Goal: Task Accomplishment & Management: Complete application form

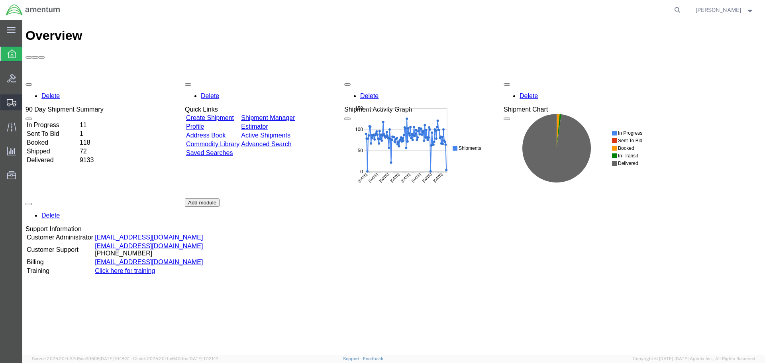
click at [0, 0] on span "Create Shipment" at bounding box center [0, 0] width 0 height 0
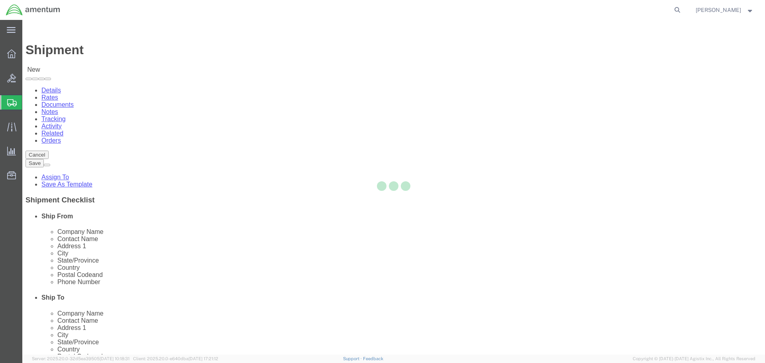
select select
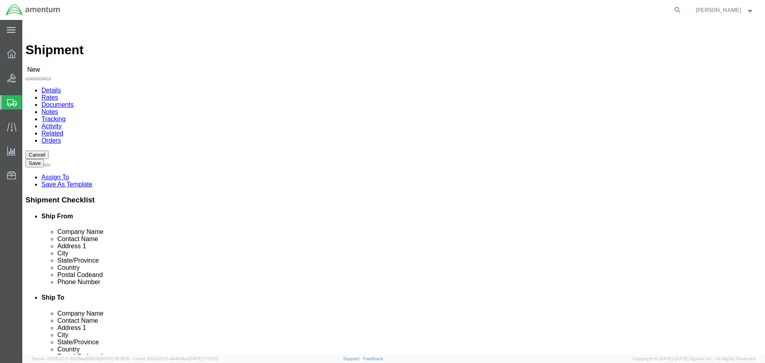
type input "eja"
select select "49930"
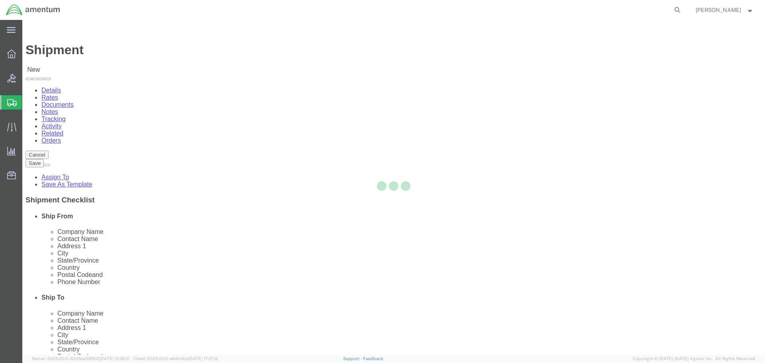
select select "FL"
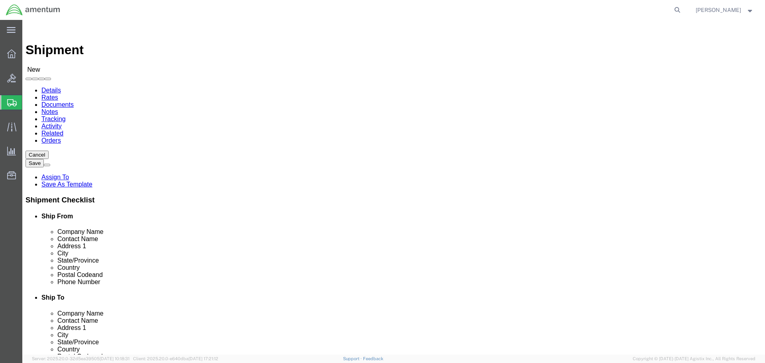
click input "text"
type input "amentum"
click label "Contact Name"
type input "wst"
select select "49945"
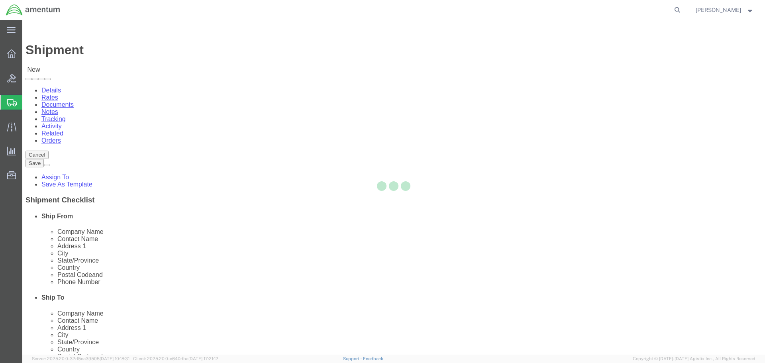
select select "[GEOGRAPHIC_DATA]"
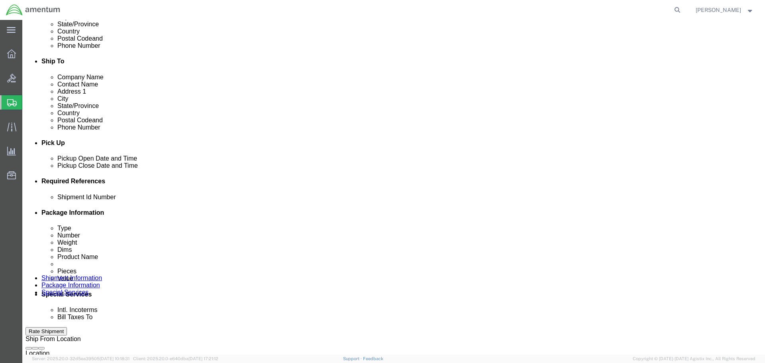
scroll to position [239, 0]
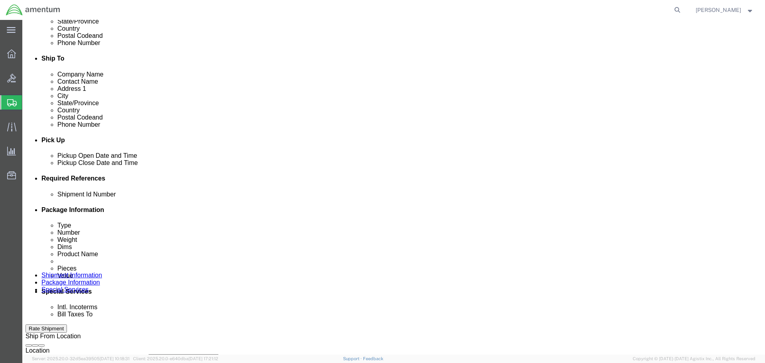
click div "[DATE] 7:00 PM"
click input "7:00 PM"
type input "8:00 AM"
click button "Apply"
click div "[DATE] 9:00 AM"
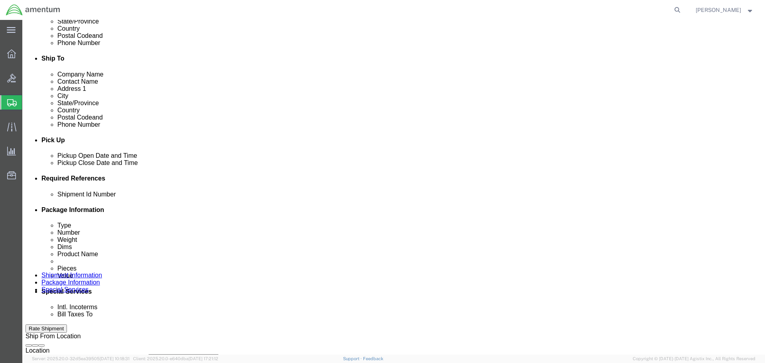
type input "3:00 PM"
click button "Apply"
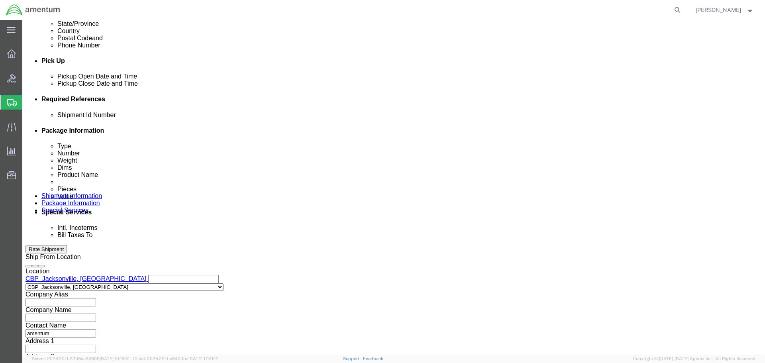
scroll to position [319, 0]
click button "Add reference"
click input "text"
paste input "6118.04.03.2219.000.EJA.0000"
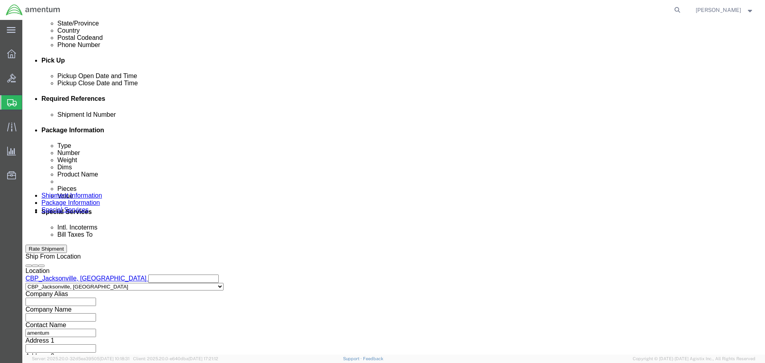
scroll to position [0, 27]
type input "6118.04.03.2219.000.EJA.0000"
click select "Select Account Type Activity ID Airline Appointment Number ASN Batch Request # …"
select select "CUSTREF"
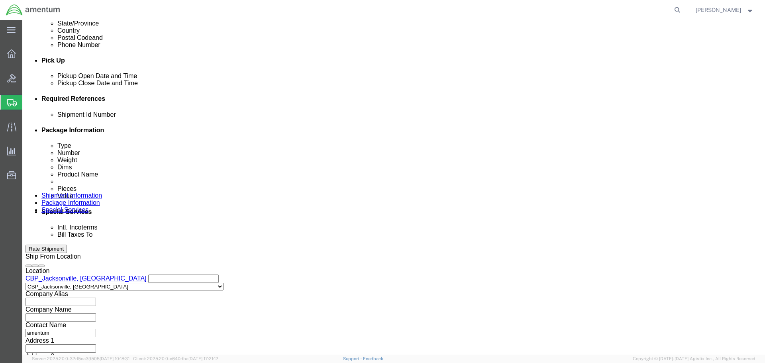
click select "Select Account Type Activity ID Airline Appointment Number ASN Batch Request # …"
click input "text"
type input "sleeve"
click select "Select Account Type Activity ID Airline Appointment Number ASN Batch Request # …"
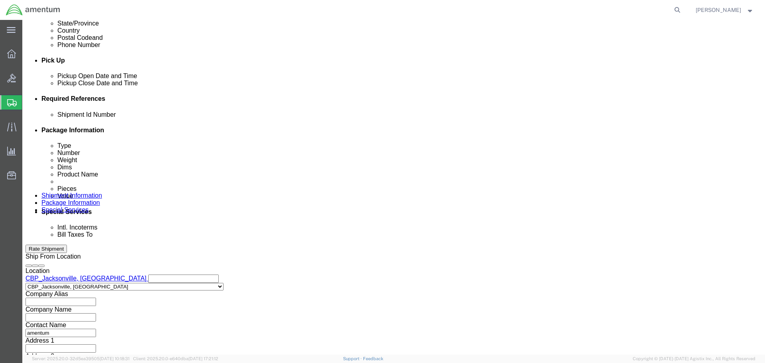
select select "DEPT"
click select "Select Account Type Activity ID Airline Appointment Number ASN Batch Request # …"
click input "text"
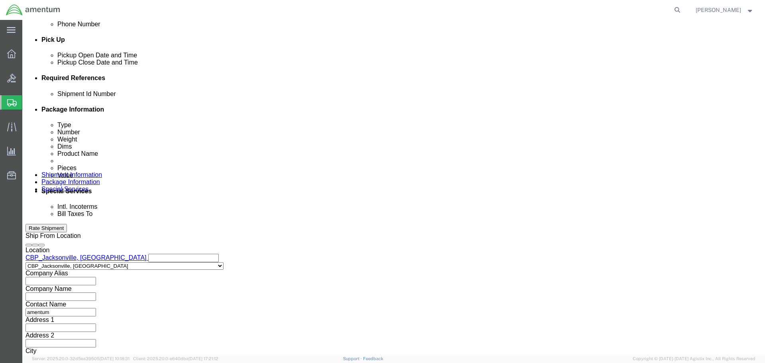
scroll to position [349, 0]
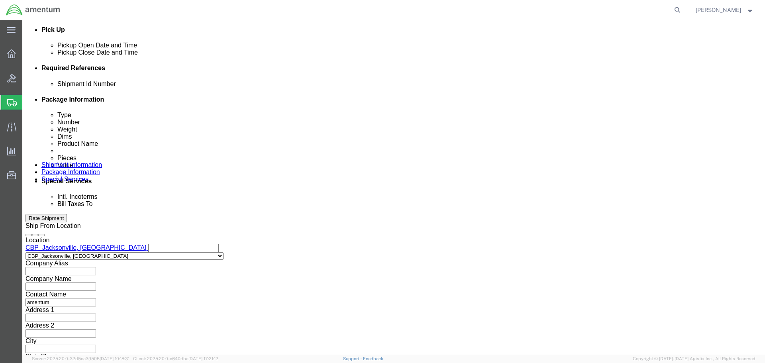
type input "CBP"
click button "Continue"
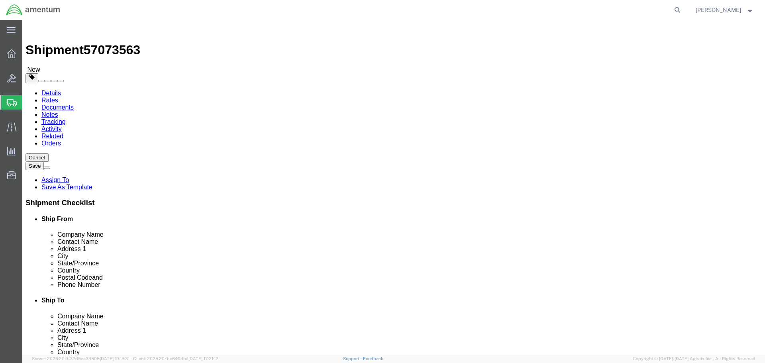
click select "Select BCK Boxes Bale(s) Basket(s) Bolt(s) Bottle(s) Buckets Bulk Bundle(s) Can…"
select select "ENV"
click select "Select BCK Boxes Bale(s) Basket(s) Bolt(s) Bottle(s) Buckets Bulk Bundle(s) Can…"
type input "9.50"
type input "12.50"
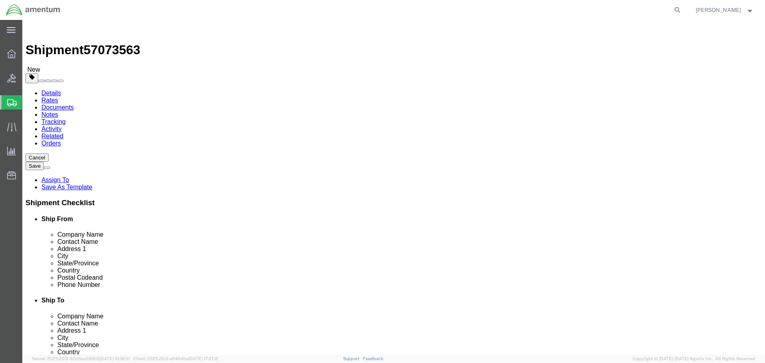
type input "0.25"
type input "1"
click link "Add Content"
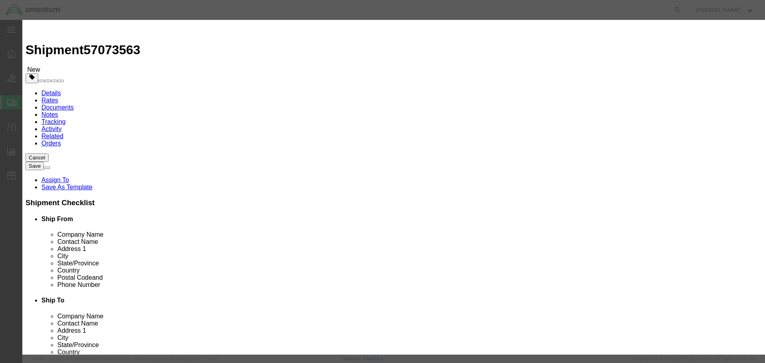
click input "text"
type input "SLEEVE"
drag, startPoint x: 241, startPoint y: 76, endPoint x: 231, endPoint y: 77, distance: 10.4
click div "0"
type input "1"
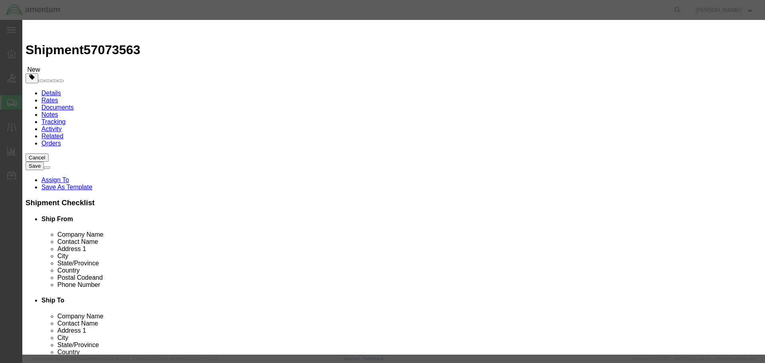
click input "text"
type input "10.00"
click textarea
click button "Save & Close"
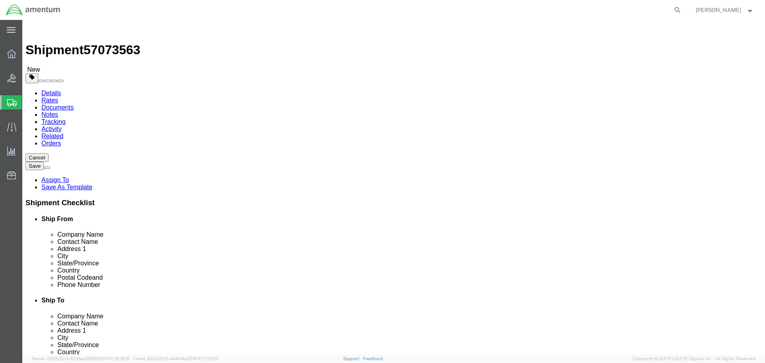
click button "Rate Shipment"
